Goal: Task Accomplishment & Management: Manage account settings

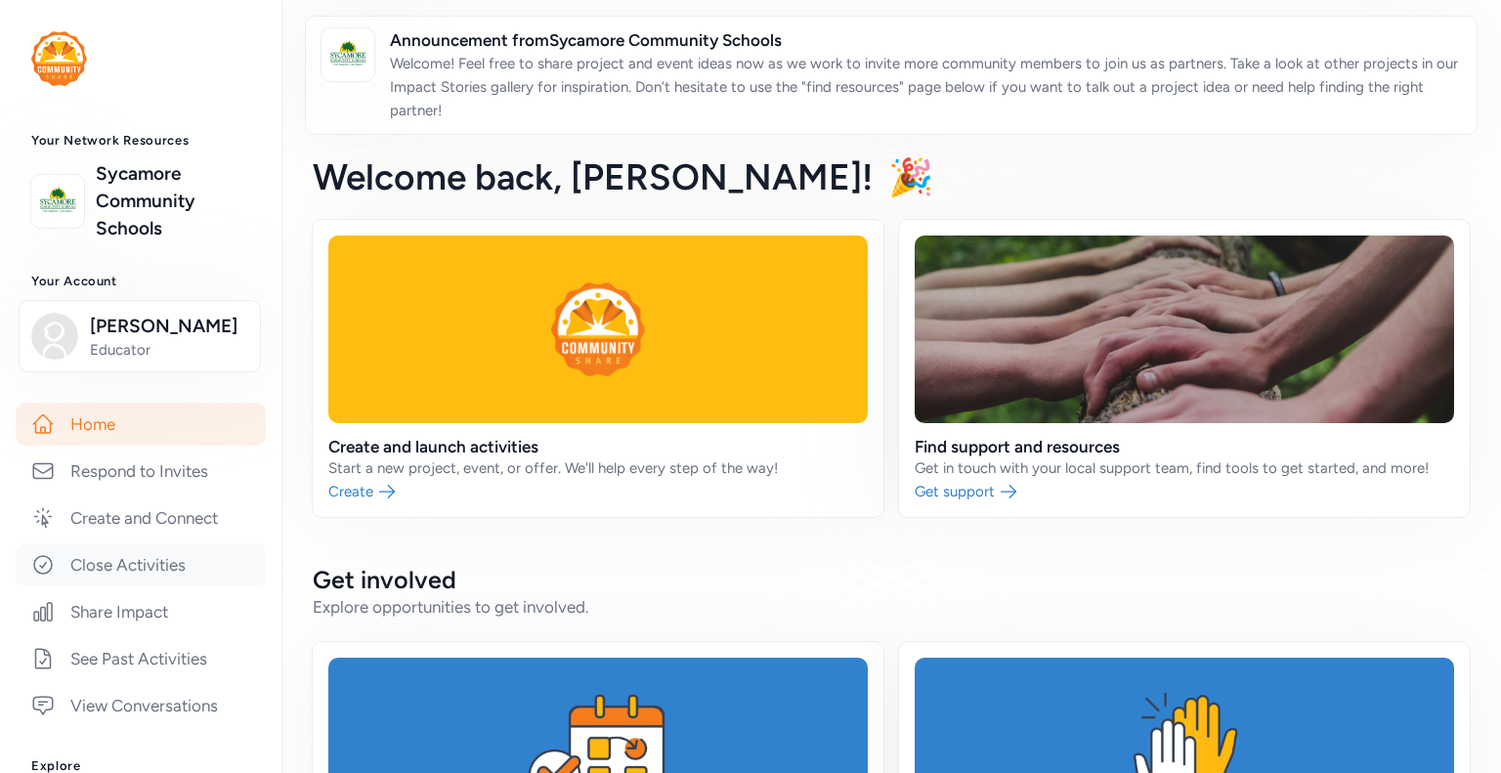
click at [149, 586] on link "Close Activities" at bounding box center [141, 564] width 250 height 43
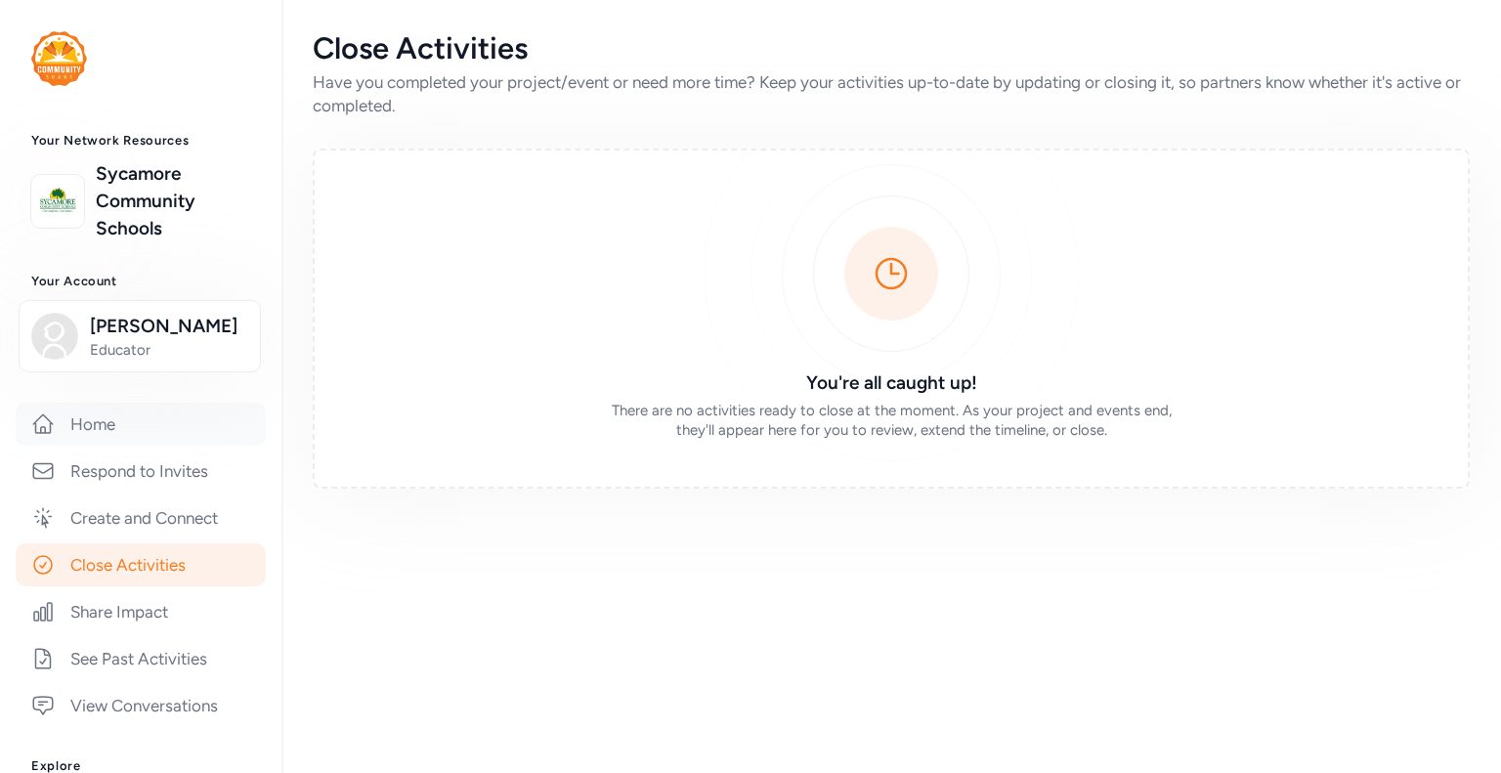
click at [103, 446] on link "Home" at bounding box center [141, 424] width 250 height 43
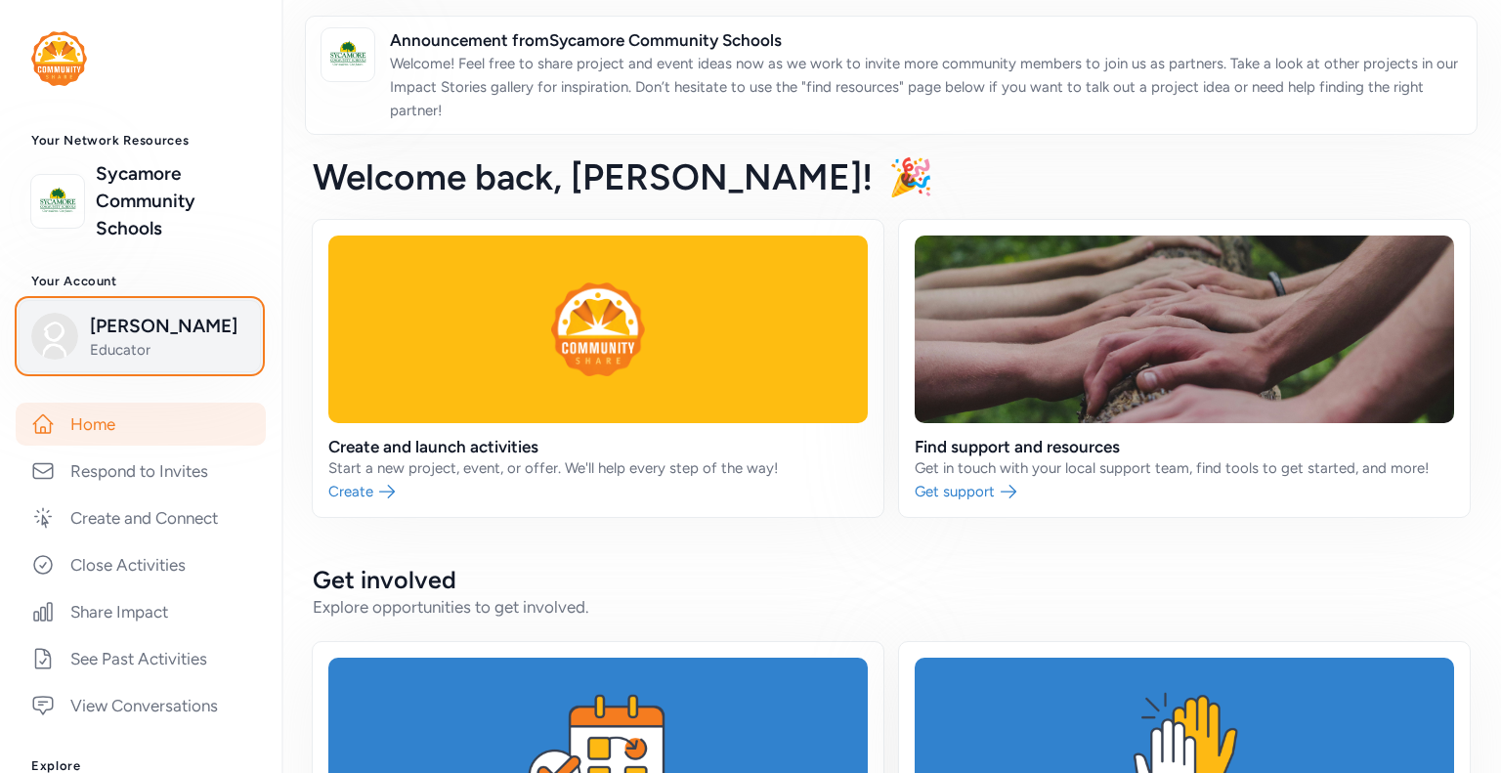
click at [132, 336] on span "[PERSON_NAME]" at bounding box center [169, 326] width 158 height 27
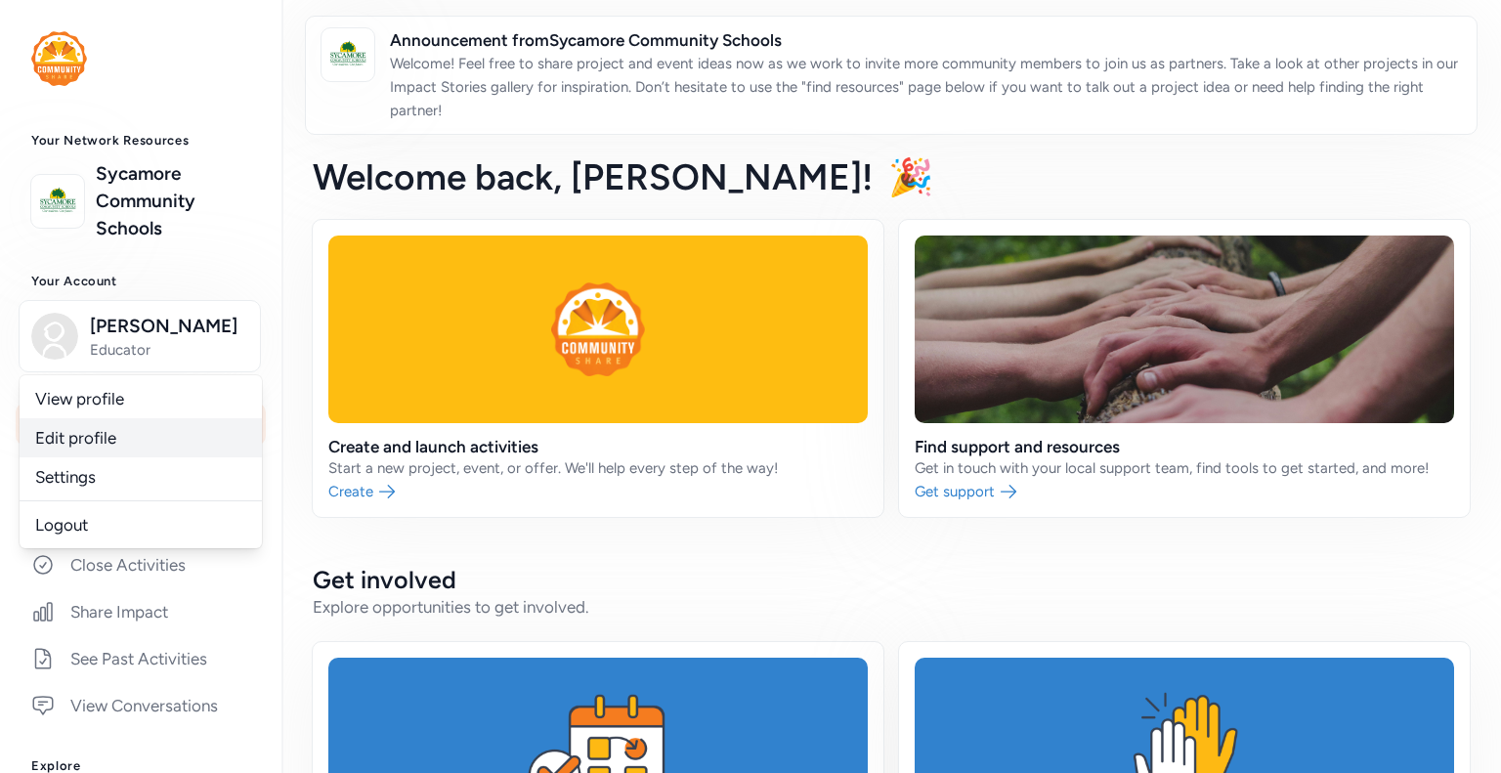
click at [96, 457] on link "Edit profile" at bounding box center [141, 437] width 242 height 39
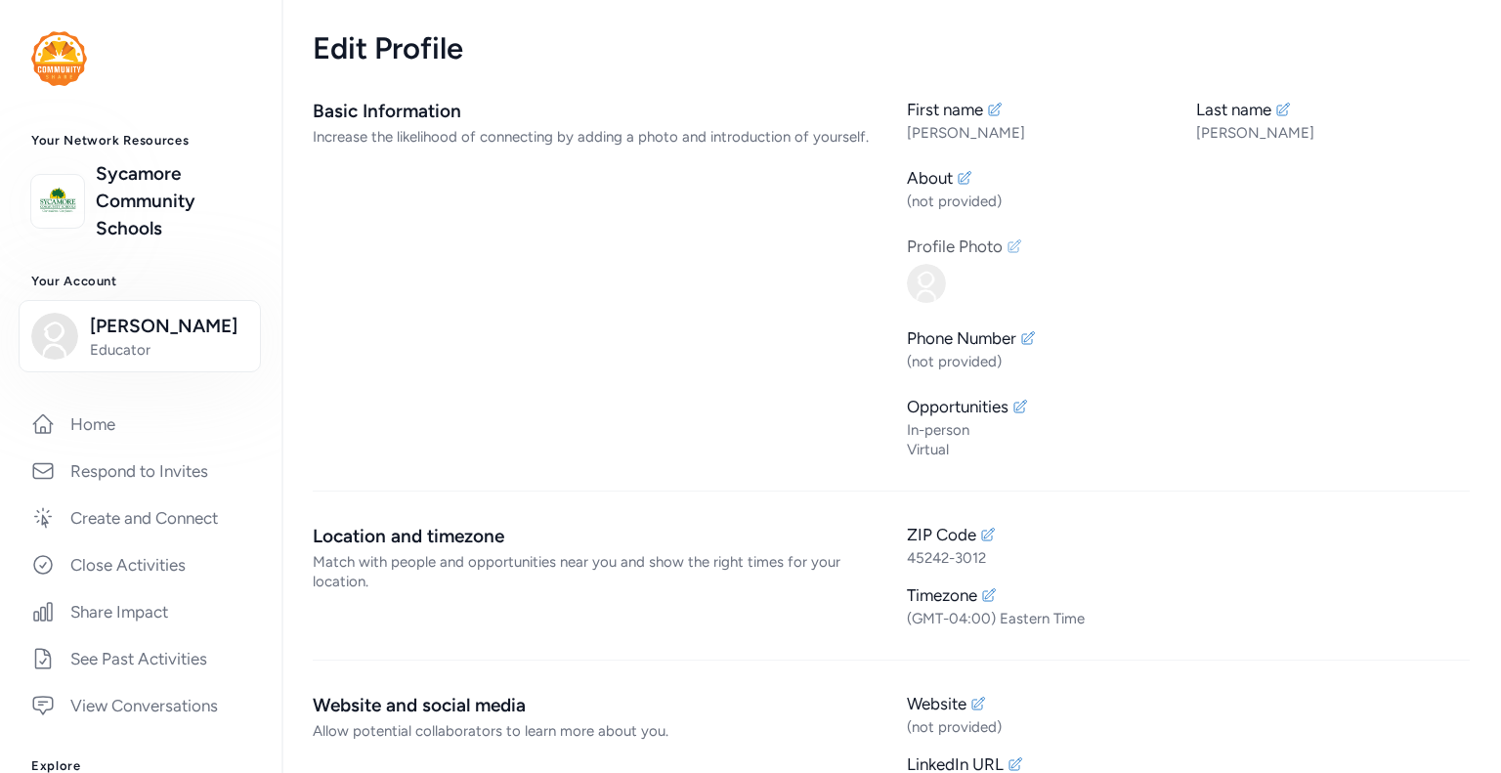
click at [1013, 245] on icon at bounding box center [1015, 246] width 16 height 16
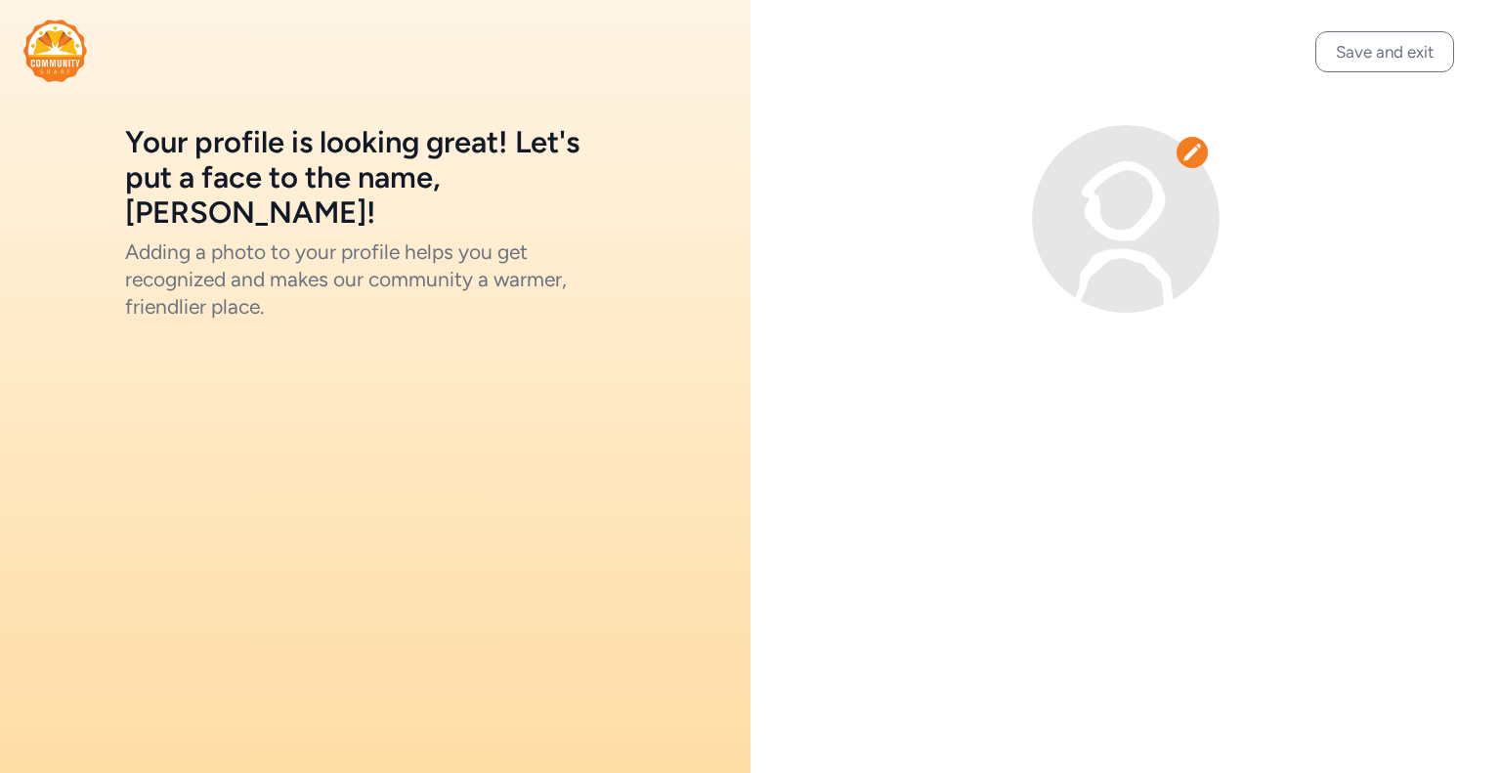
click at [1188, 138] on div at bounding box center [1192, 152] width 31 height 31
click at [1188, 148] on icon at bounding box center [1193, 153] width 20 height 20
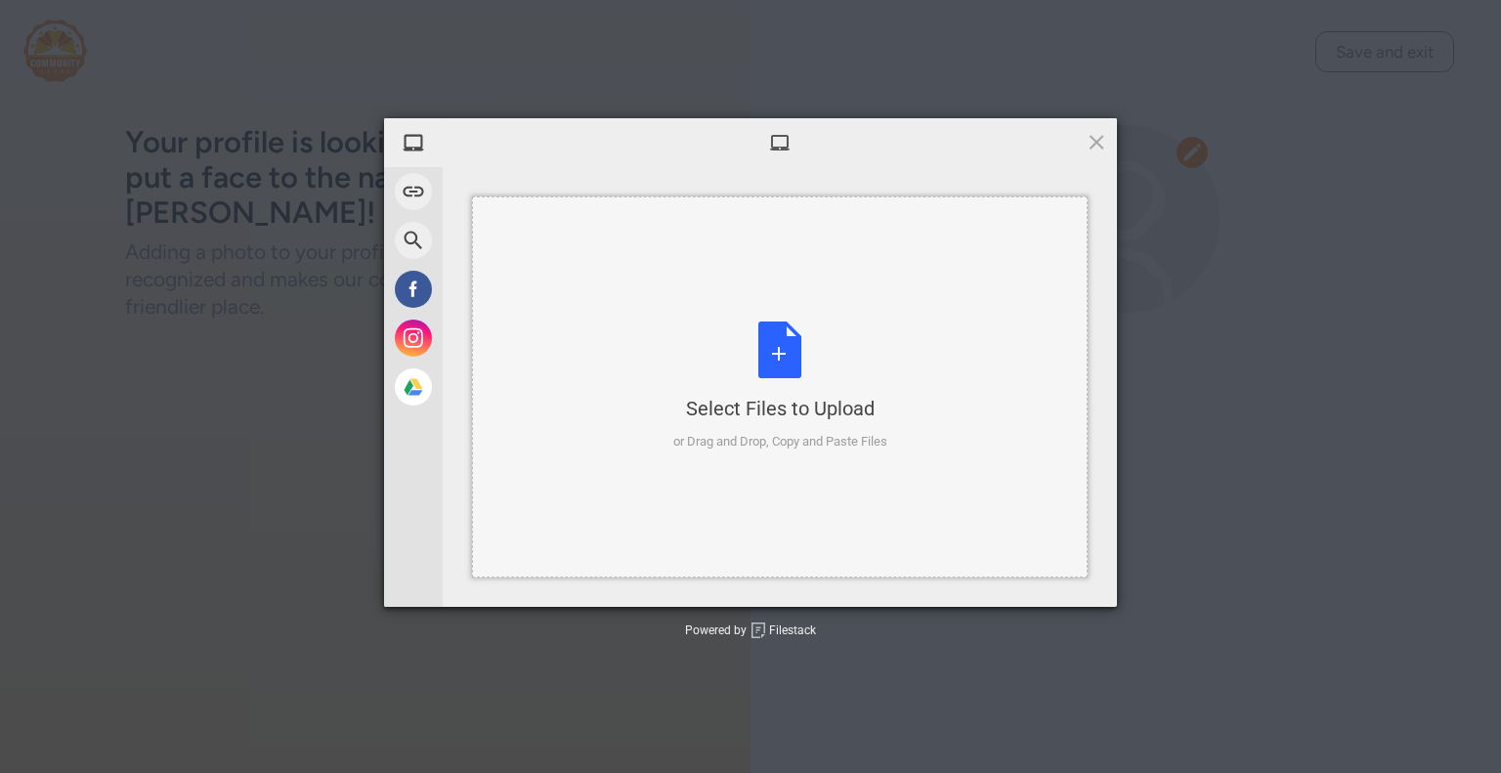
click at [766, 370] on div "Select Files to Upload or Drag and Drop, Copy and Paste Files" at bounding box center [780, 387] width 214 height 130
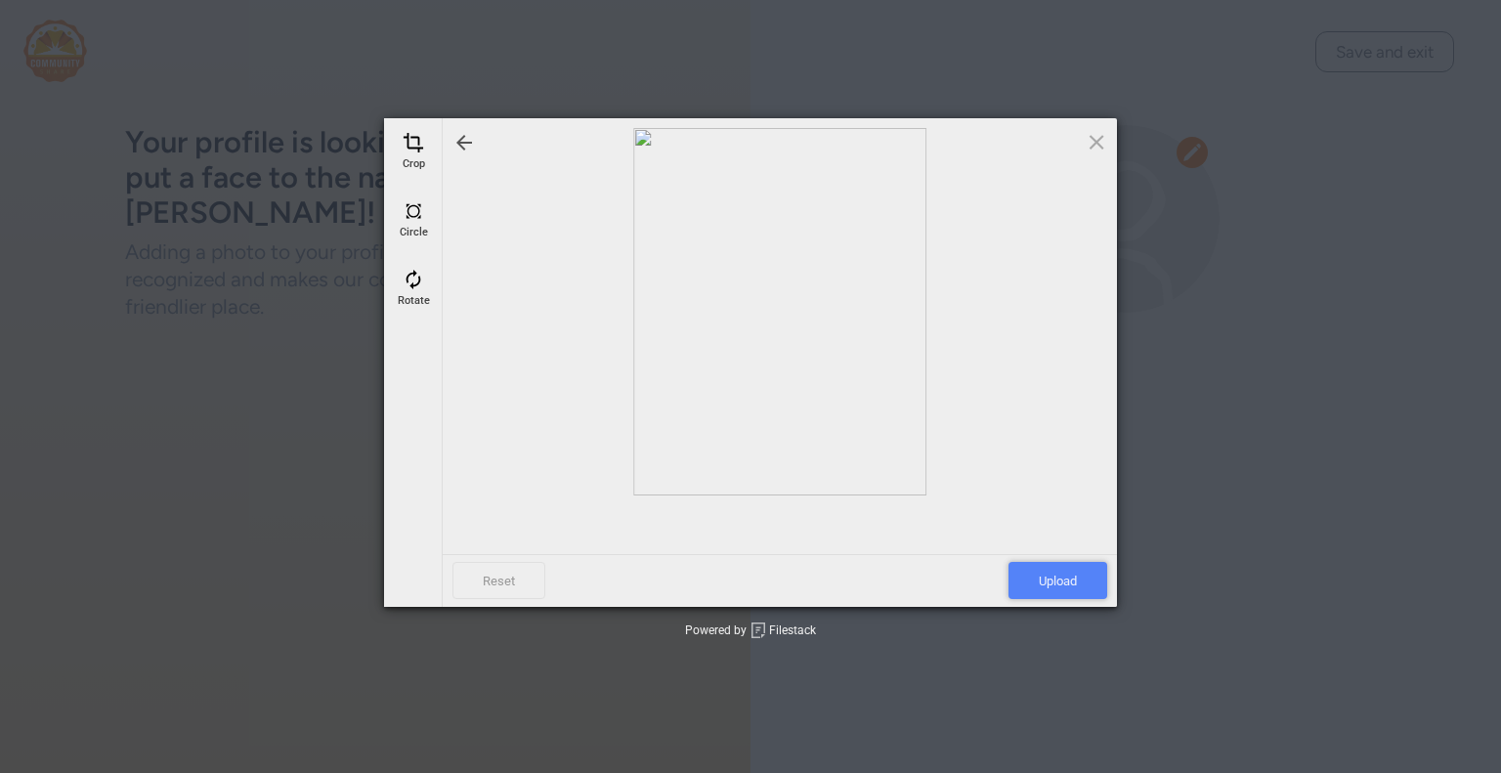
click at [1081, 571] on span "Upload" at bounding box center [1058, 580] width 99 height 37
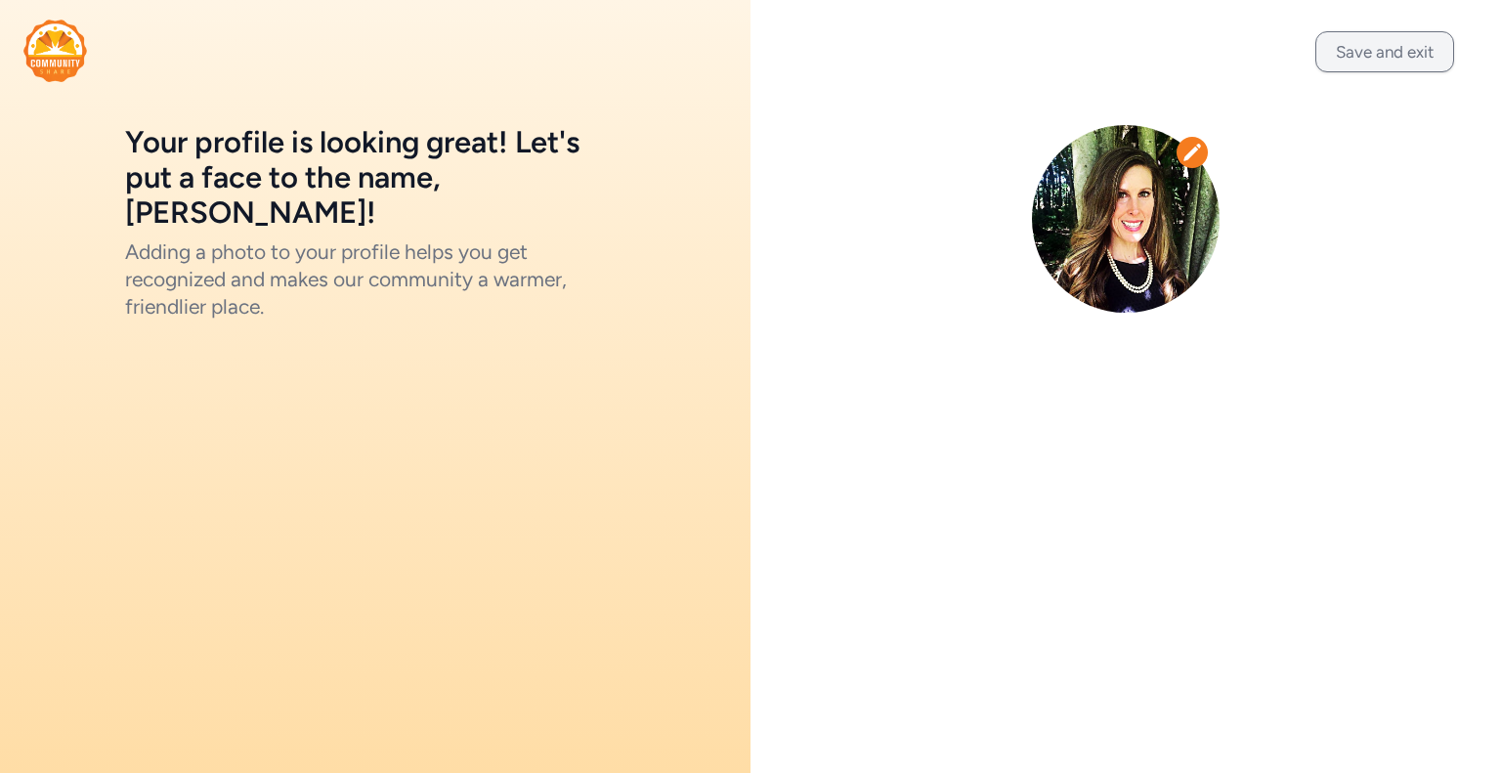
click at [1408, 50] on button "Save and exit" at bounding box center [1385, 51] width 139 height 41
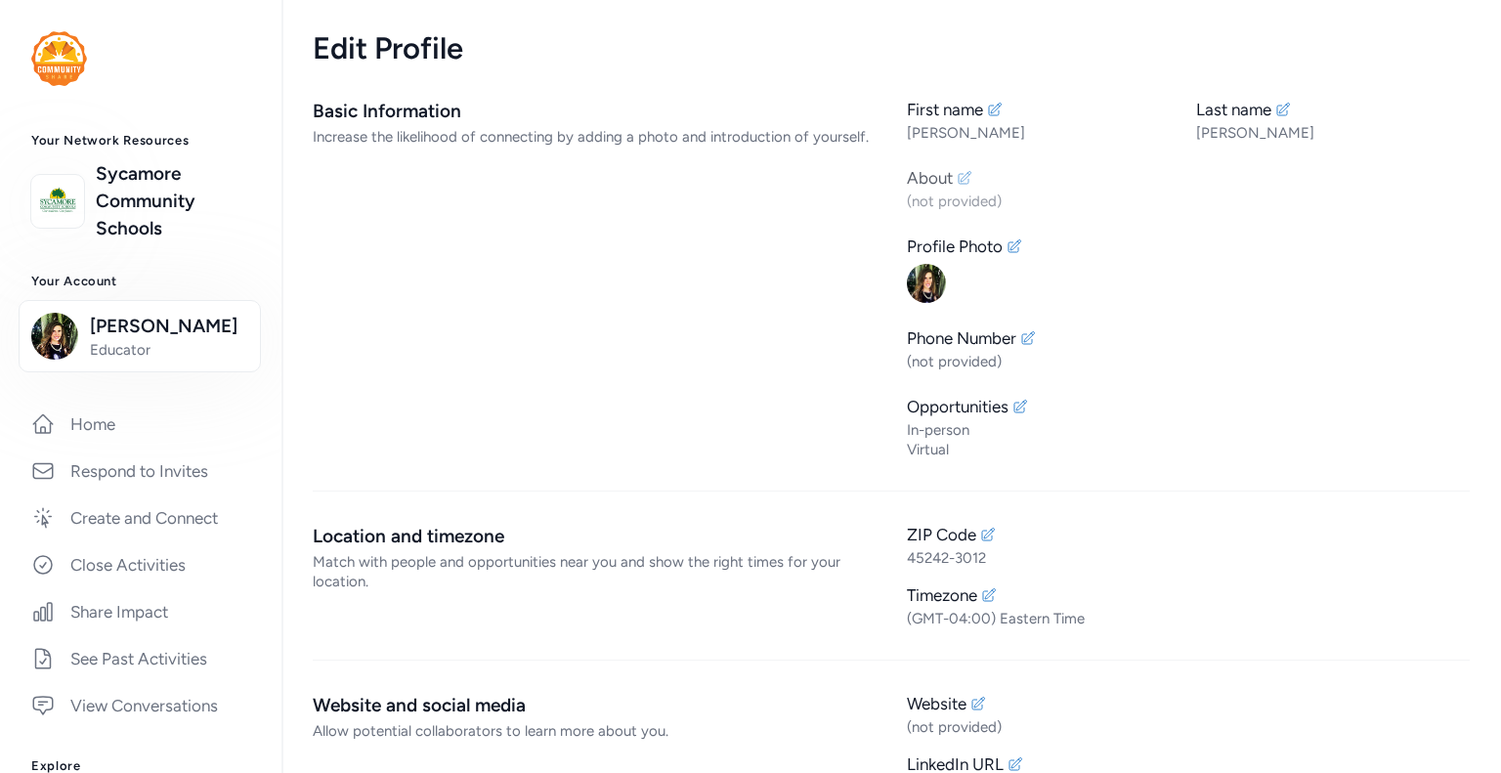
click at [958, 177] on icon at bounding box center [965, 178] width 16 height 16
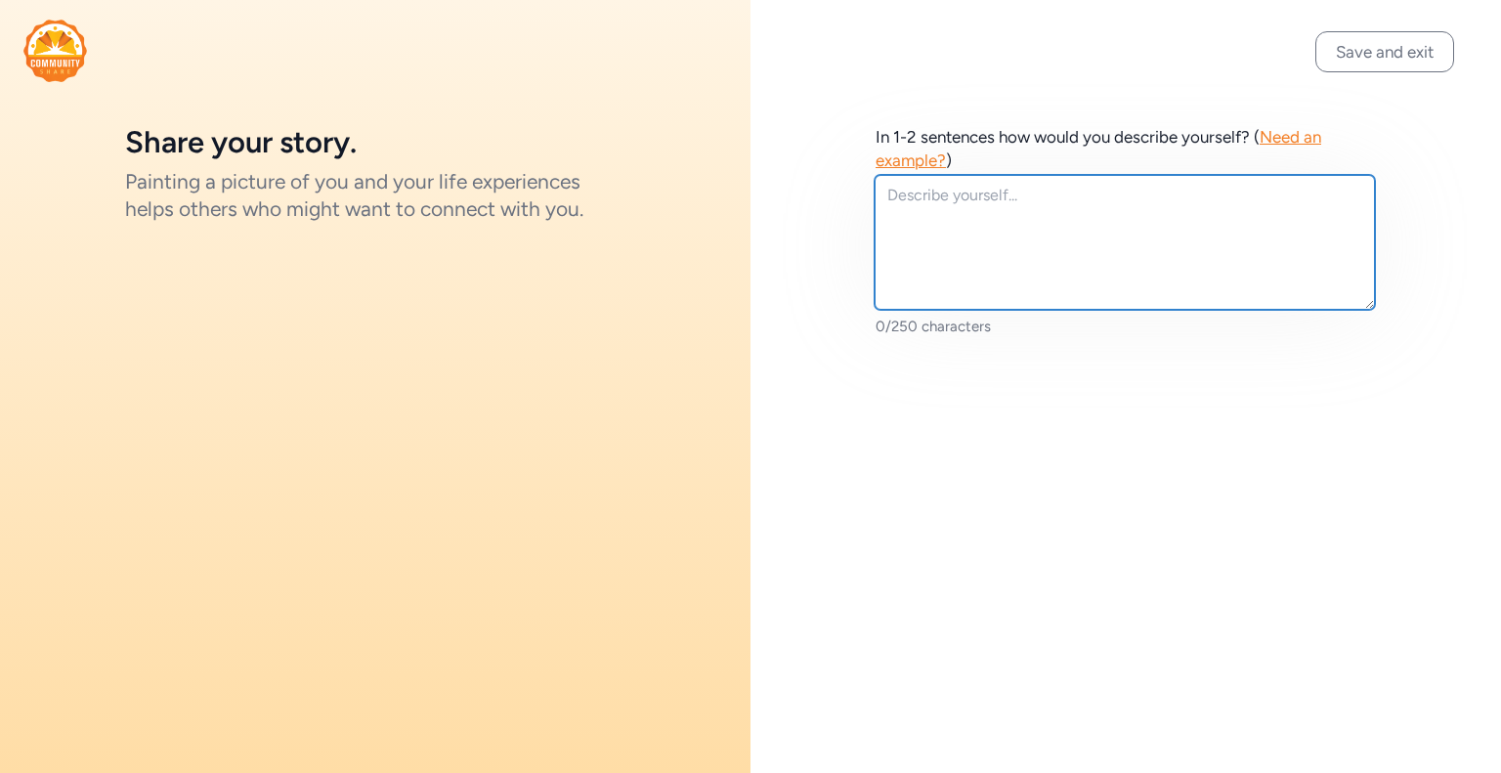
click at [967, 194] on textarea at bounding box center [1125, 242] width 500 height 135
type textarea "S"
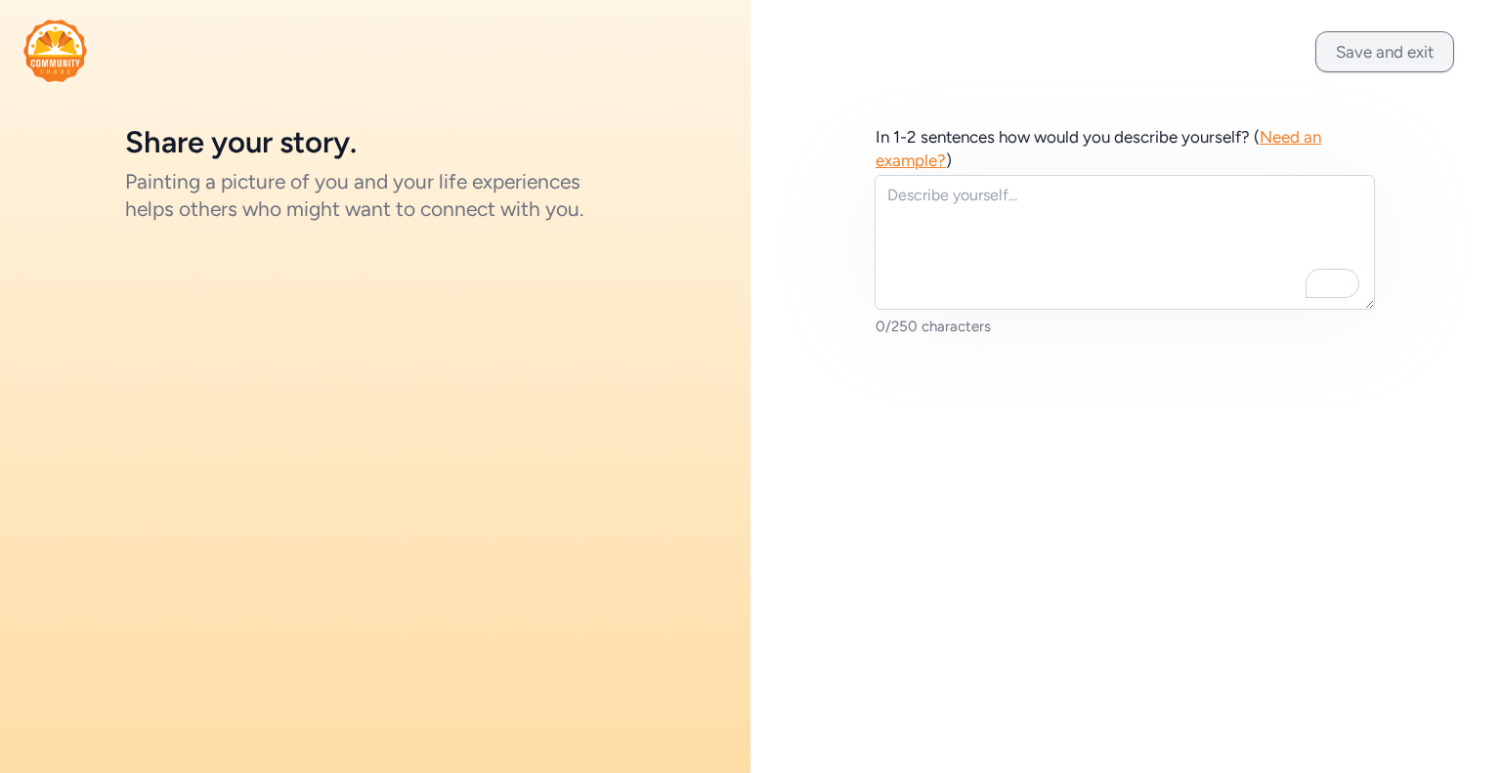
click at [1348, 46] on button "Save and exit" at bounding box center [1385, 51] width 139 height 41
